Goal: Transaction & Acquisition: Book appointment/travel/reservation

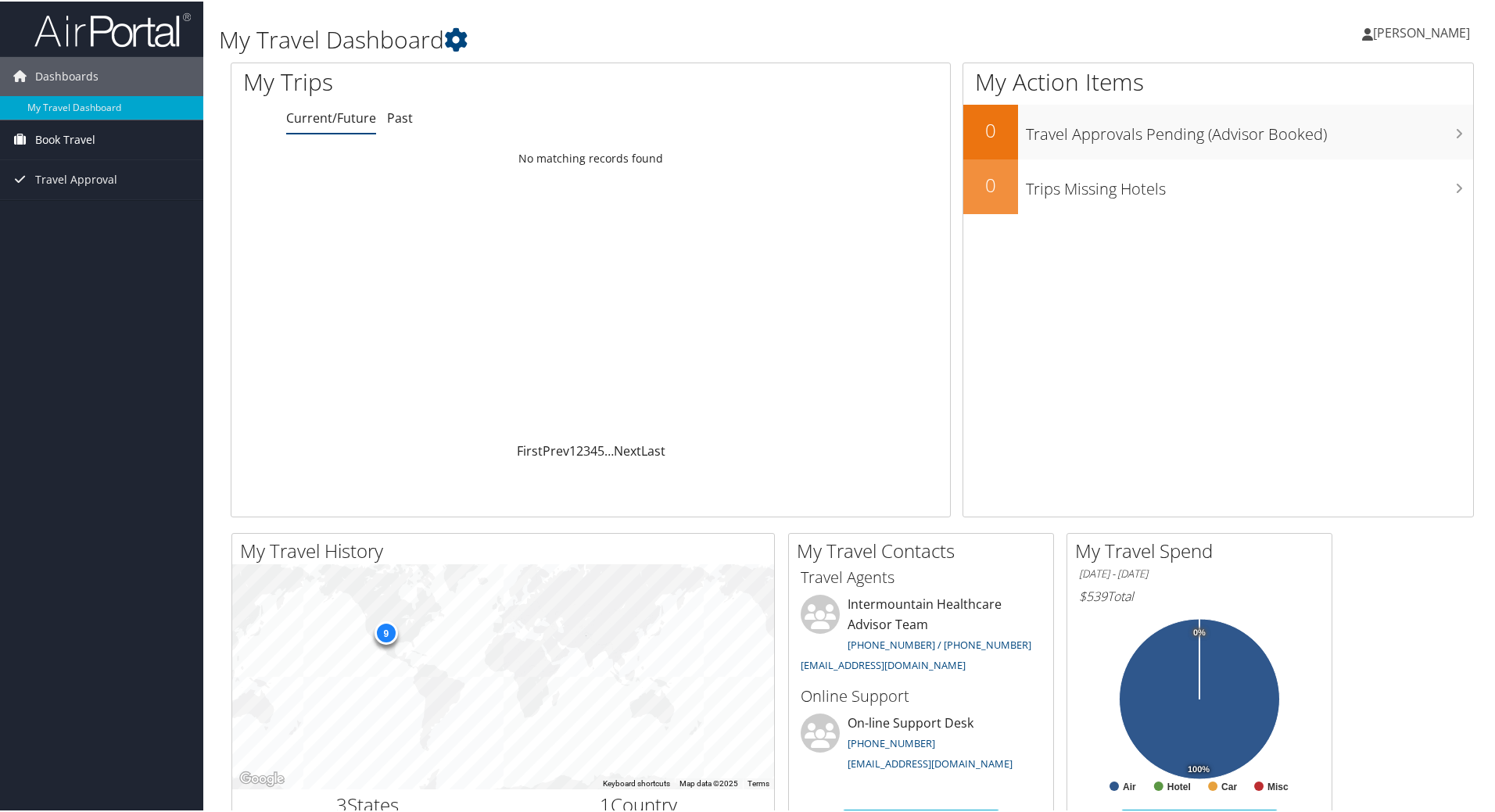
click at [120, 134] on link "Book Travel" at bounding box center [102, 138] width 203 height 39
click at [102, 188] on link "Book/Manage Online Trips" at bounding box center [102, 193] width 203 height 24
click at [90, 109] on link "My Travel Dashboard" at bounding box center [102, 106] width 203 height 24
